Goal: Information Seeking & Learning: Learn about a topic

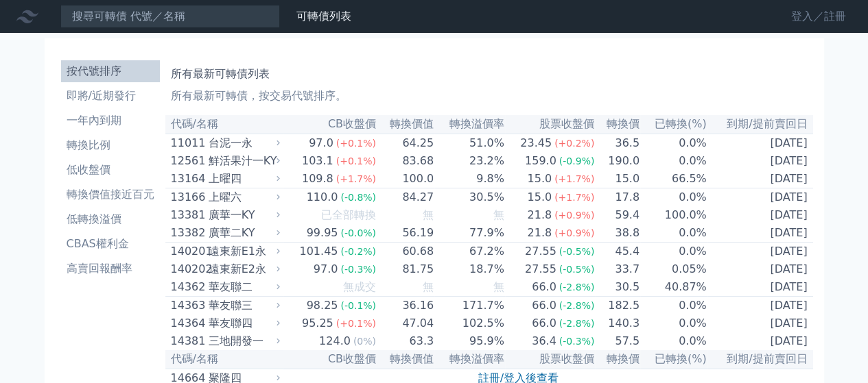
click at [800, 12] on link "登入／註冊" at bounding box center [818, 16] width 77 height 22
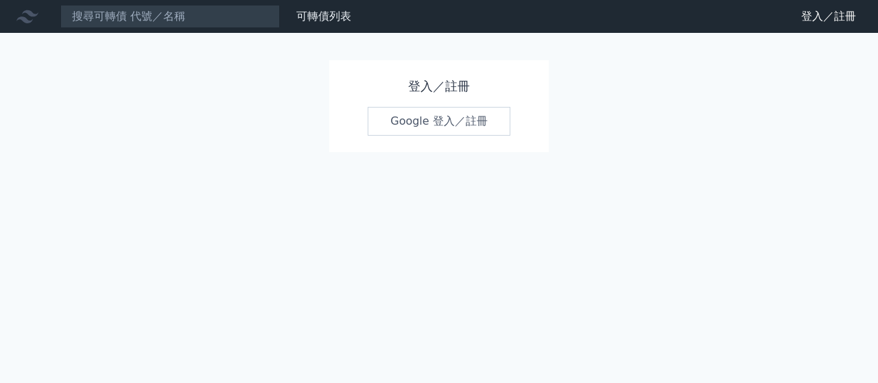
click at [463, 111] on link "Google 登入／註冊" at bounding box center [439, 121] width 143 height 29
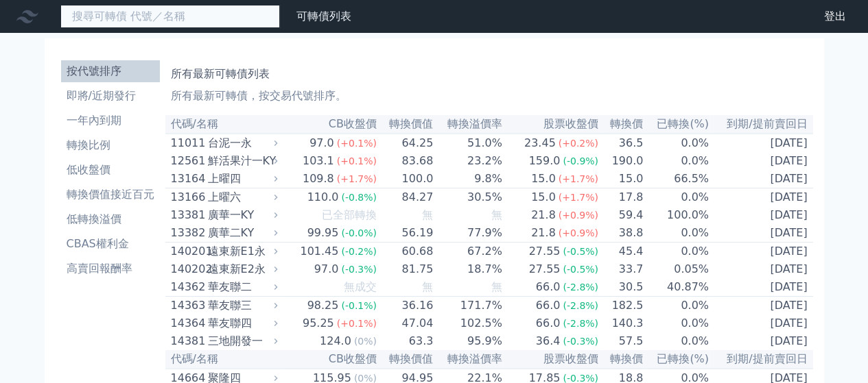
click at [214, 22] on input at bounding box center [170, 16] width 220 height 23
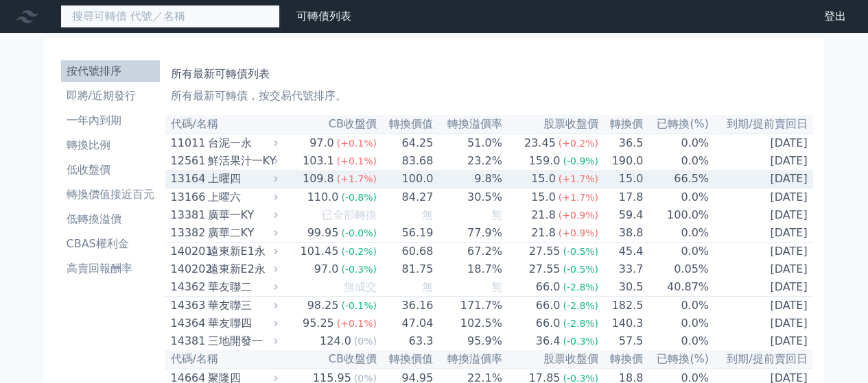
type input "ˊ"
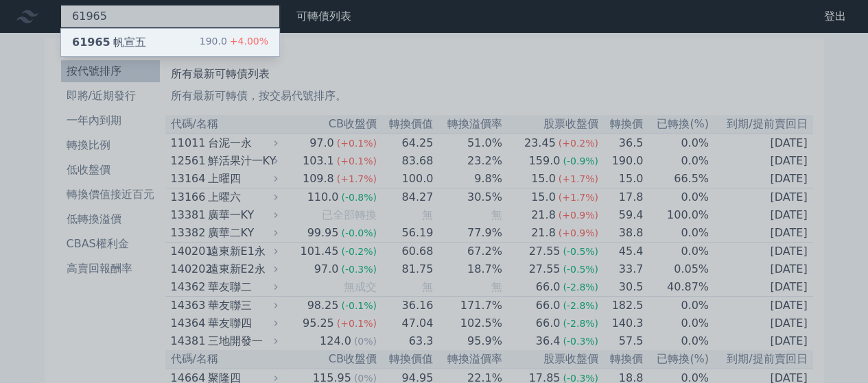
type input "61965"
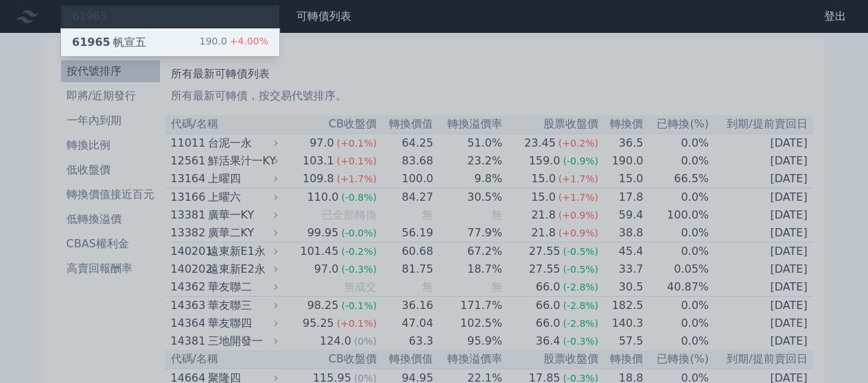
click at [166, 36] on div "61965 帆宣五 190.0 +4.00%" at bounding box center [170, 42] width 218 height 27
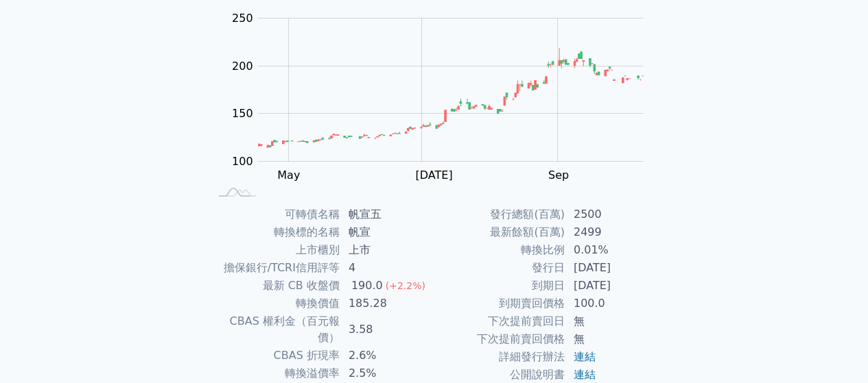
scroll to position [206, 0]
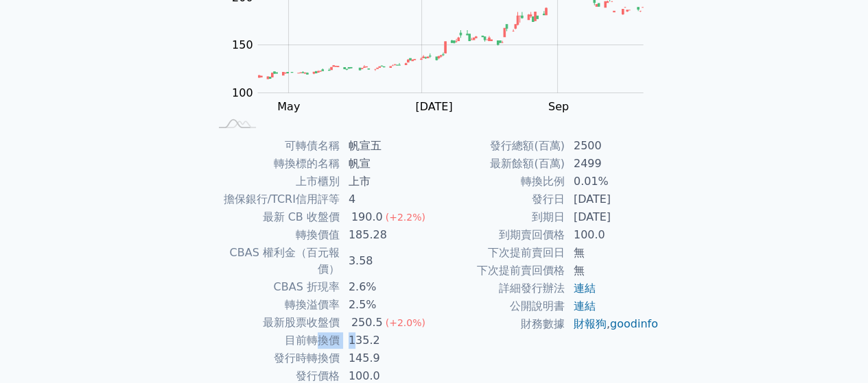
drag, startPoint x: 313, startPoint y: 322, endPoint x: 316, endPoint y: 339, distance: 17.4
click at [351, 332] on tr "目前轉換價 135.2" at bounding box center [321, 341] width 225 height 18
click at [310, 350] on td "發行時轉換價" at bounding box center [274, 359] width 131 height 18
drag, startPoint x: 609, startPoint y: 176, endPoint x: 571, endPoint y: 184, distance: 39.1
click at [571, 184] on td "0.01%" at bounding box center [612, 182] width 94 height 18
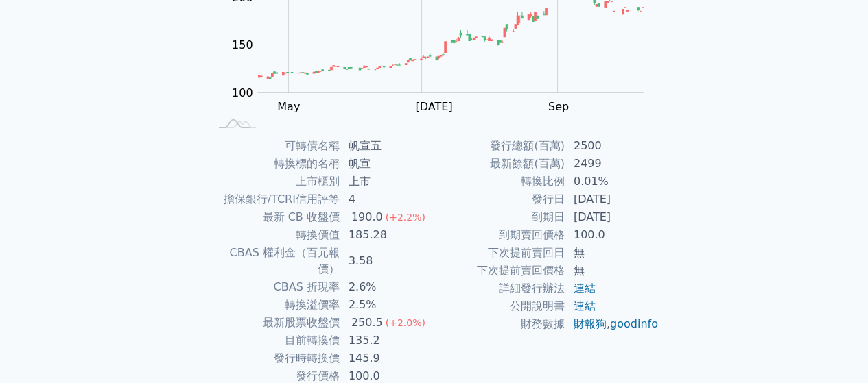
click at [548, 185] on td "轉換比例" at bounding box center [499, 182] width 131 height 18
drag, startPoint x: 604, startPoint y: 182, endPoint x: 574, endPoint y: 182, distance: 29.5
click at [574, 182] on td "0.01%" at bounding box center [612, 182] width 94 height 18
click at [534, 182] on td "轉換比例" at bounding box center [499, 182] width 131 height 18
drag, startPoint x: 563, startPoint y: 180, endPoint x: 521, endPoint y: 185, distance: 42.9
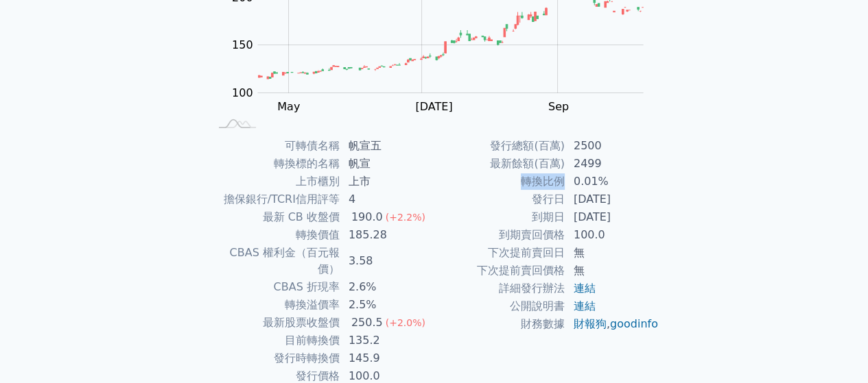
click at [521, 186] on td "轉換比例" at bounding box center [499, 182] width 131 height 18
click at [682, 137] on div "可轉債列表 › 61965 帆宣五 61965 帆宣五 可轉債詳細資訊 Zoom Out 100 60 80 100 120 300 250 200 150 …" at bounding box center [434, 136] width 527 height 619
